Goal: Find specific page/section: Find specific page/section

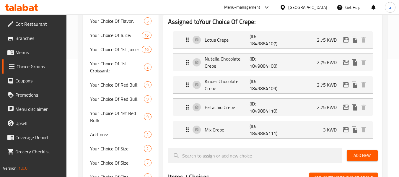
scroll to position [118, 0]
click at [24, 37] on span "Branches" at bounding box center [38, 38] width 47 height 7
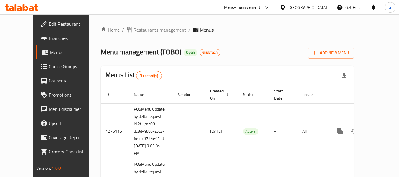
click at [143, 28] on span "Restaurants management" at bounding box center [159, 29] width 53 height 7
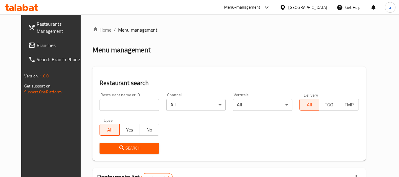
click at [130, 105] on input "search" at bounding box center [128, 105] width 59 height 12
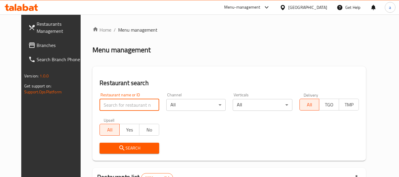
paste input "642351"
type input "642351"
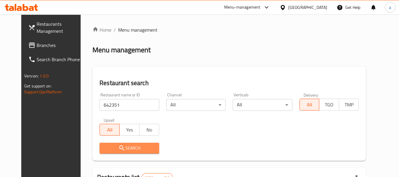
click at [135, 143] on button "Search" at bounding box center [128, 148] width 59 height 11
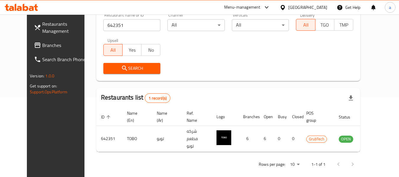
scroll to position [81, 0]
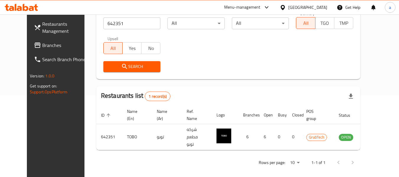
click at [201, 57] on div "Restaurant name or ID 642351 Restaurant name or ID Channel All ​ Verticals All …" at bounding box center [228, 42] width 257 height 68
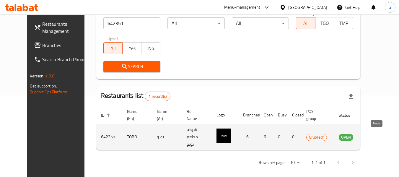
click at [376, 133] on icon "enhanced table" at bounding box center [372, 136] width 7 height 7
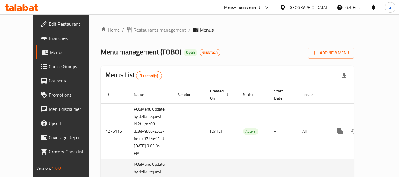
scroll to position [30, 0]
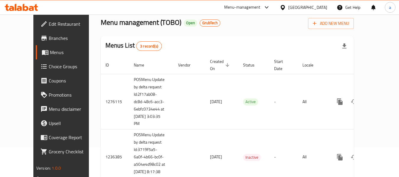
click at [320, 7] on div "[GEOGRAPHIC_DATA]" at bounding box center [307, 7] width 39 height 6
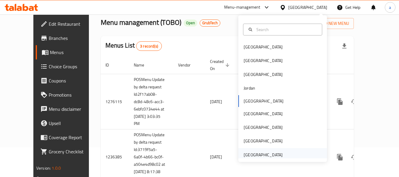
click at [253, 154] on div "[GEOGRAPHIC_DATA]" at bounding box center [262, 154] width 39 height 6
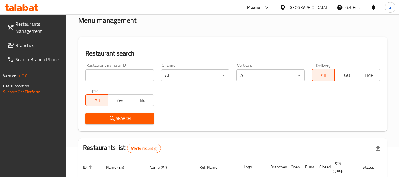
click at [35, 42] on span "Branches" at bounding box center [38, 45] width 47 height 7
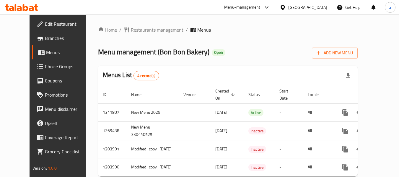
click at [147, 29] on span "Restaurants management" at bounding box center [157, 29] width 53 height 7
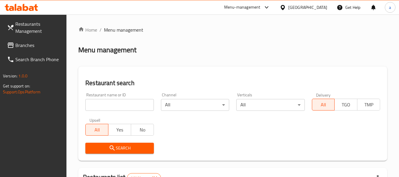
drag, startPoint x: 120, startPoint y: 105, endPoint x: 126, endPoint y: 107, distance: 6.1
click at [120, 105] on input "search" at bounding box center [119, 105] width 68 height 12
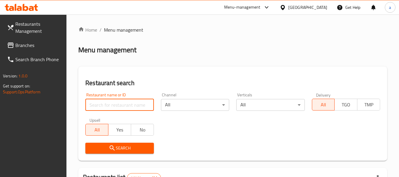
paste input "11856"
type input "11856"
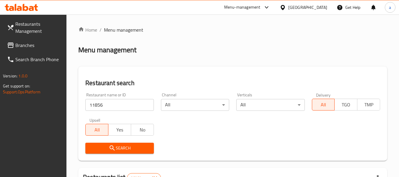
click at [149, 147] on button "Search" at bounding box center [119, 148] width 68 height 11
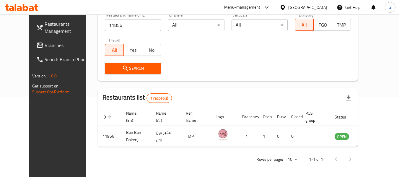
scroll to position [81, 0]
